Goal: Transaction & Acquisition: Purchase product/service

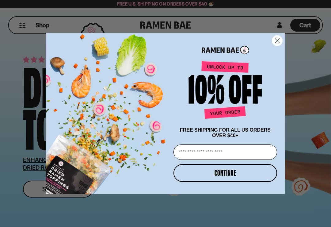
click at [193, 155] on input "Email" at bounding box center [224, 151] width 103 height 15
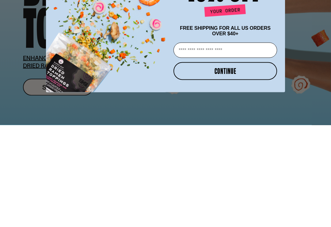
scroll to position [102, 0]
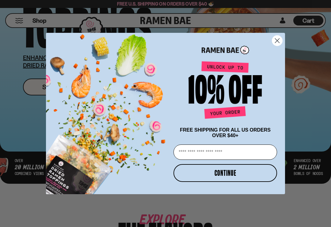
click at [279, 36] on circle "Close dialog" at bounding box center [277, 41] width 10 height 10
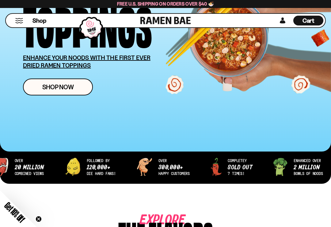
click at [48, 87] on span "Shop Now" at bounding box center [58, 87] width 32 height 6
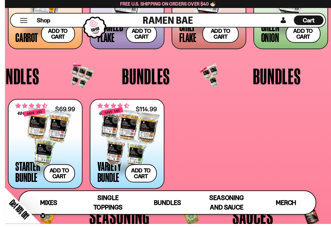
scroll to position [924, 0]
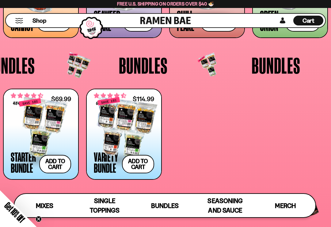
click at [114, 148] on div at bounding box center [124, 127] width 60 height 61
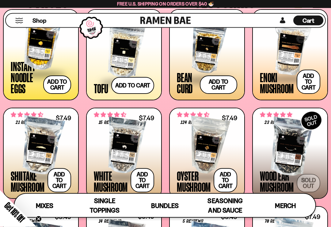
scroll to position [567, 0]
click at [24, 150] on div at bounding box center [41, 145] width 60 height 61
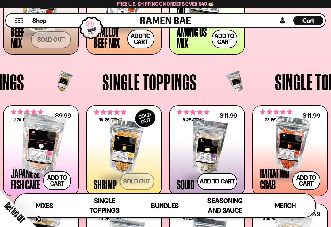
scroll to position [371, 0]
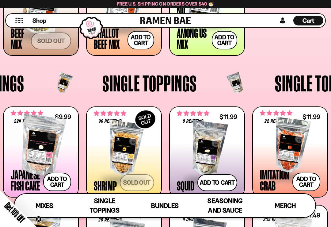
click at [104, 156] on div at bounding box center [124, 148] width 60 height 61
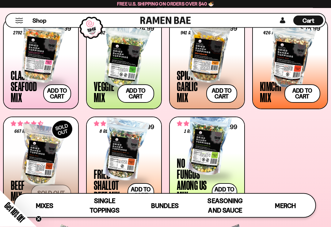
scroll to position [220, 0]
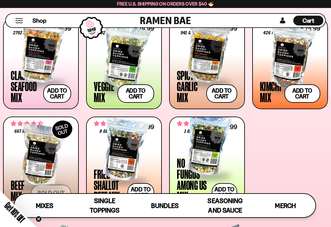
click at [202, 68] on div at bounding box center [207, 51] width 60 height 61
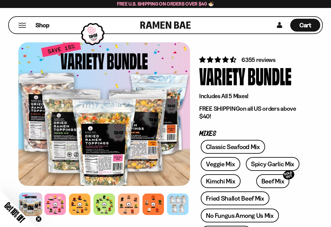
click at [51, 207] on div at bounding box center [54, 203] width 21 height 21
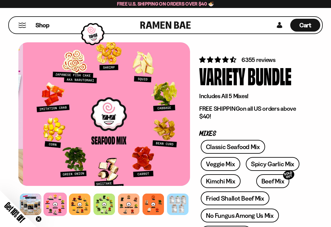
click at [27, 208] on div "Get 10% Off Close teaser" at bounding box center [18, 208] width 37 height 37
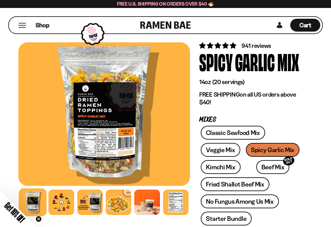
scroll to position [18, 0]
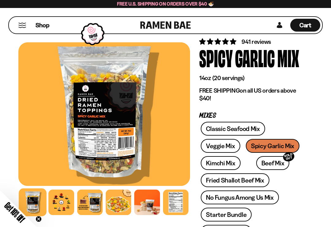
click at [64, 206] on div at bounding box center [60, 201] width 25 height 25
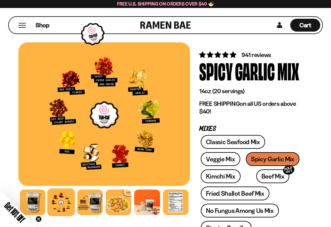
scroll to position [5, 0]
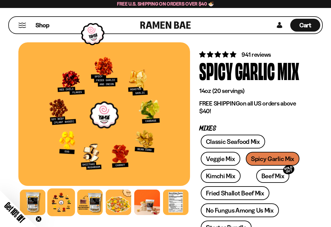
click at [221, 141] on link "Classic Seafood Mix" at bounding box center [233, 141] width 64 height 14
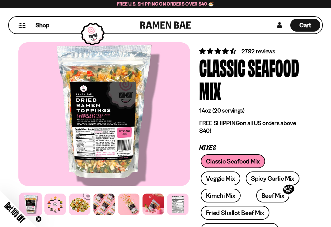
scroll to position [9, 0]
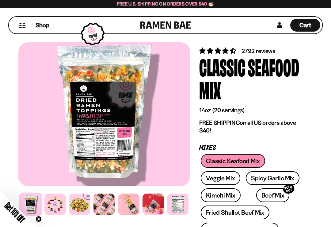
click at [51, 202] on div at bounding box center [54, 203] width 21 height 21
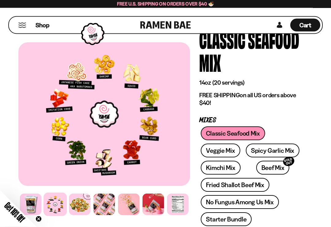
scroll to position [0, 0]
